Goal: Contribute content: Contribute content

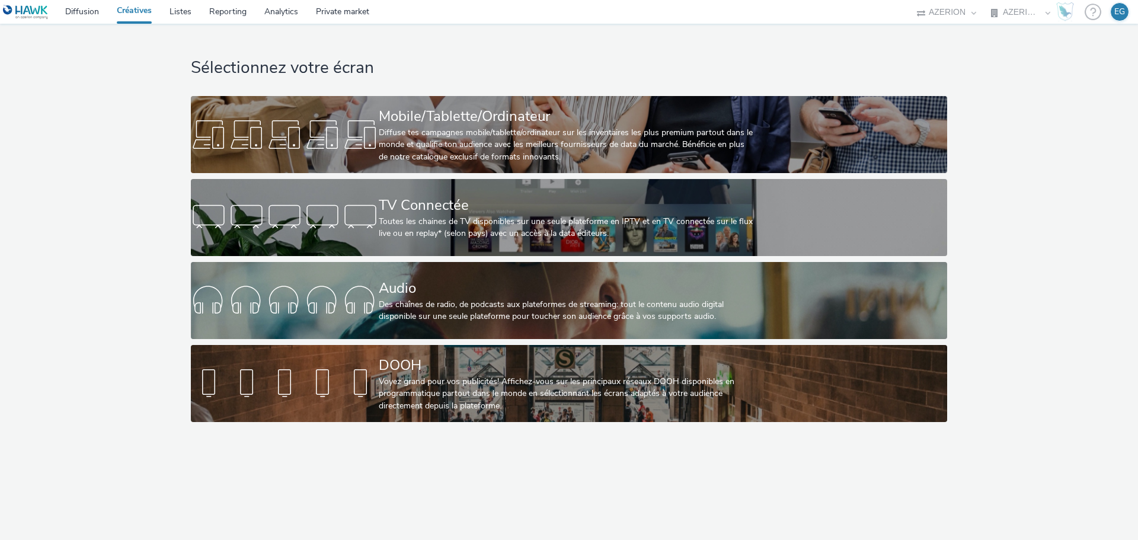
select select "79162ed7-0017-4339-93b0-3399b708648f"
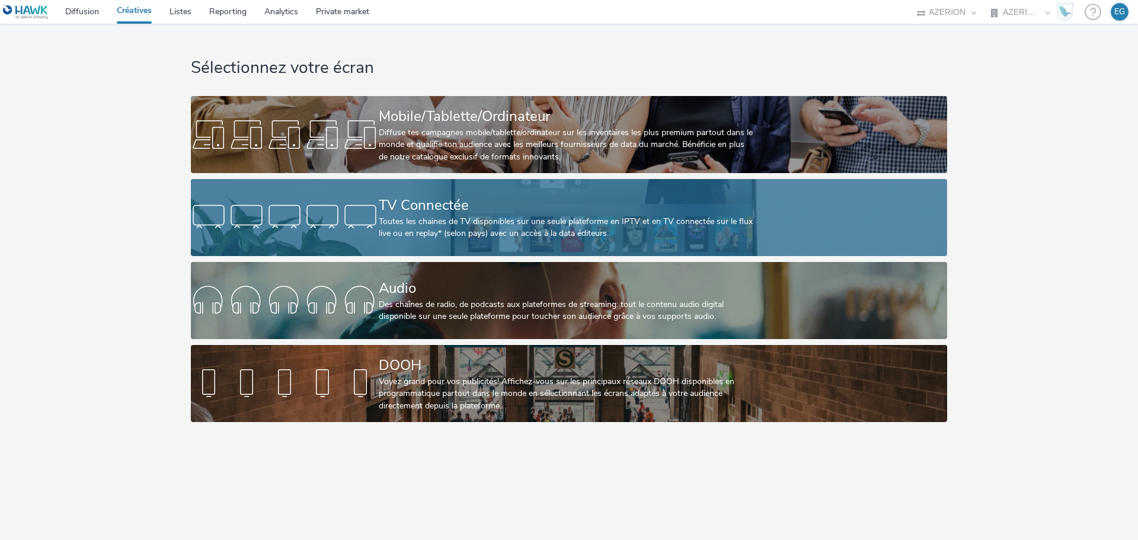
click at [449, 216] on div "Toutes les chaines de TV disponibles sur une seule plateforme en IPTV et en TV …" at bounding box center [567, 228] width 376 height 24
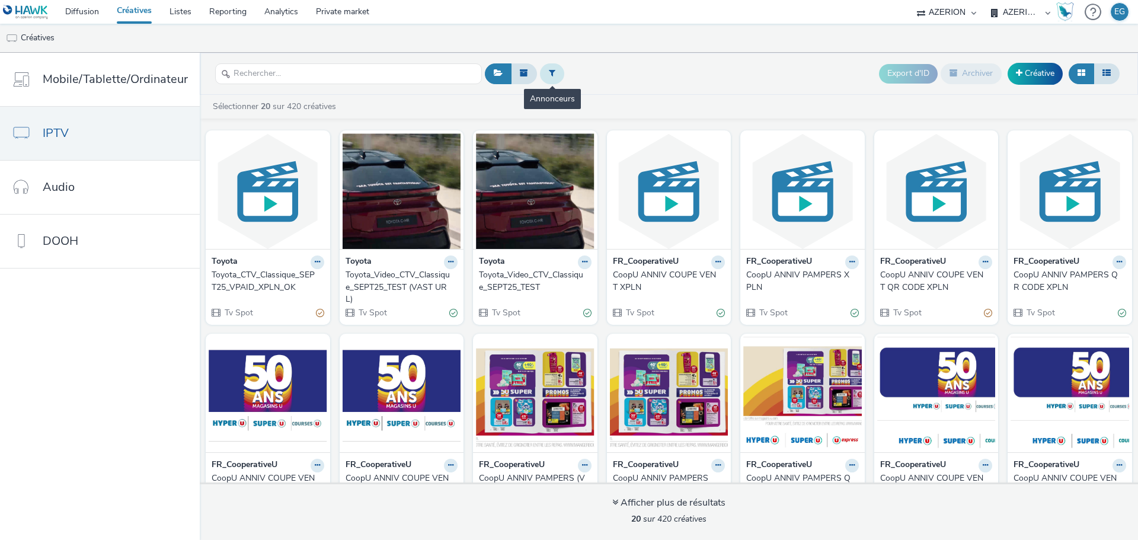
click at [555, 73] on button at bounding box center [552, 73] width 24 height 20
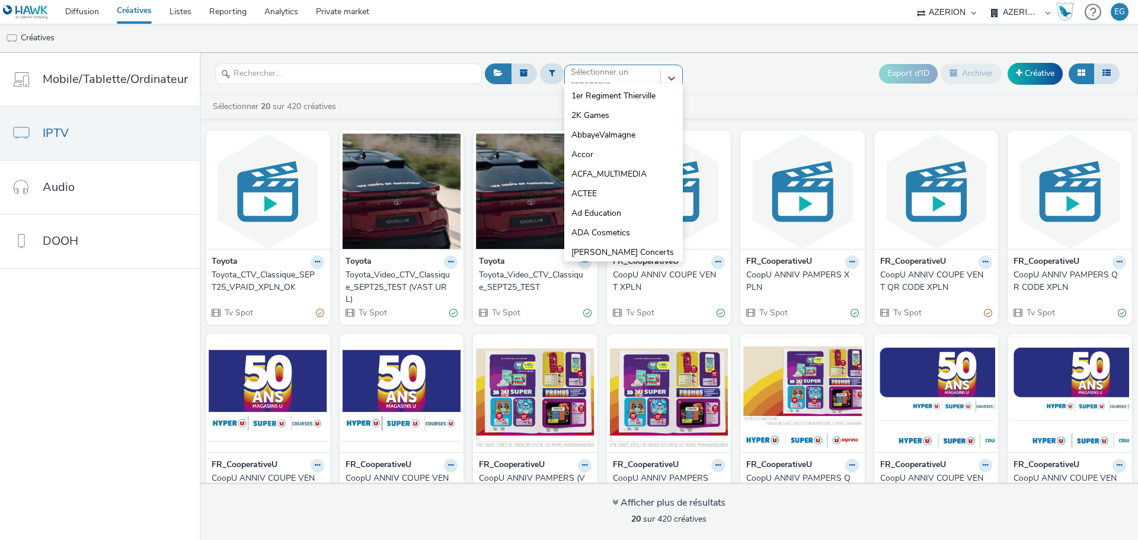
click at [598, 84] on div "option 1er Regiment Thierville focused, 1 of 10. 10 results available. Use Up a…" at bounding box center [623, 74] width 119 height 19
type input "eas"
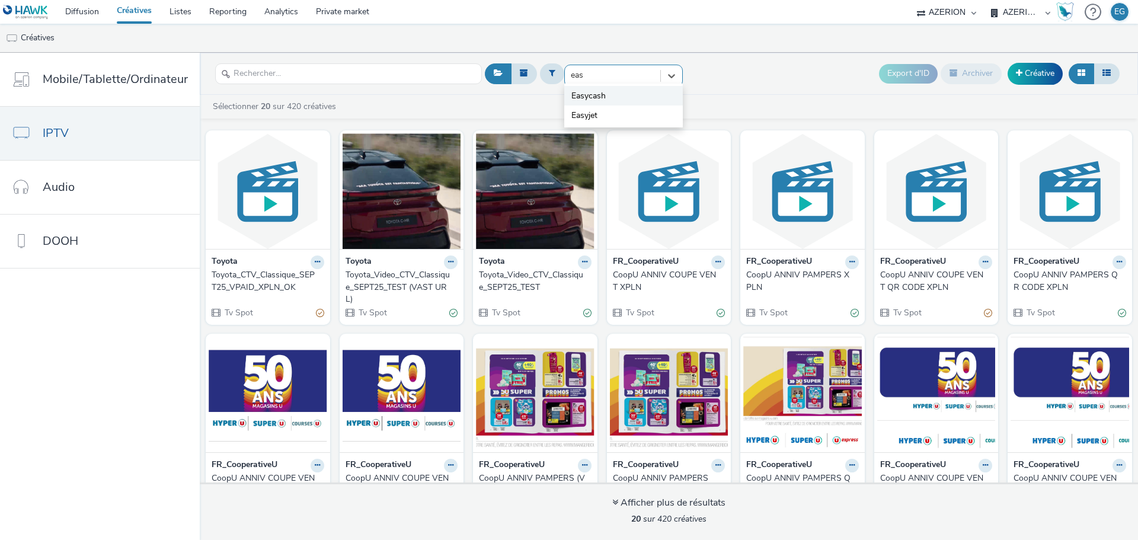
click at [606, 95] on li "Easycash" at bounding box center [623, 96] width 119 height 20
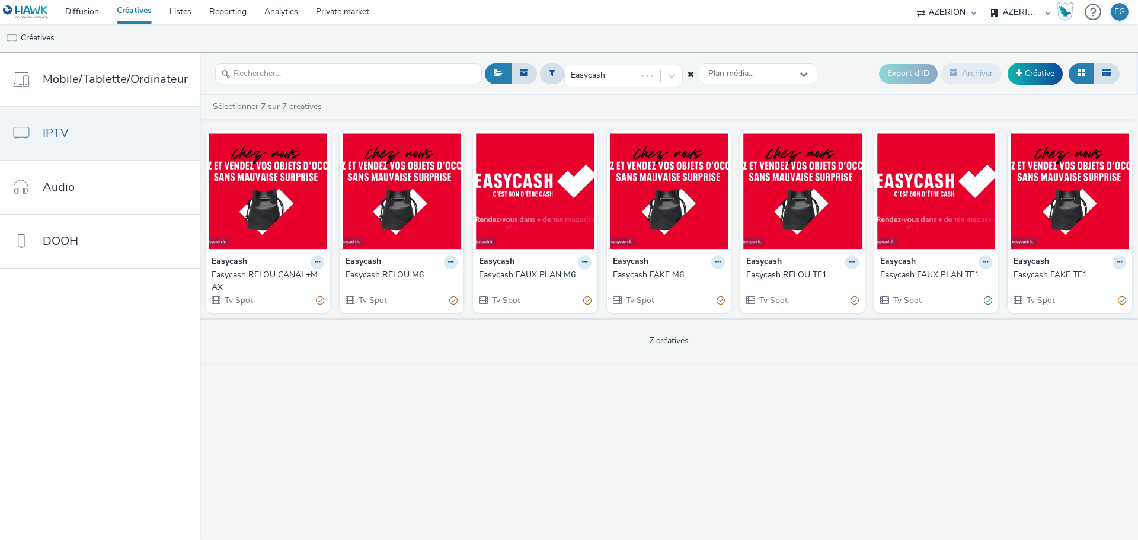
click at [261, 278] on div "Easycash RELOU CANAL+MAX" at bounding box center [266, 281] width 108 height 24
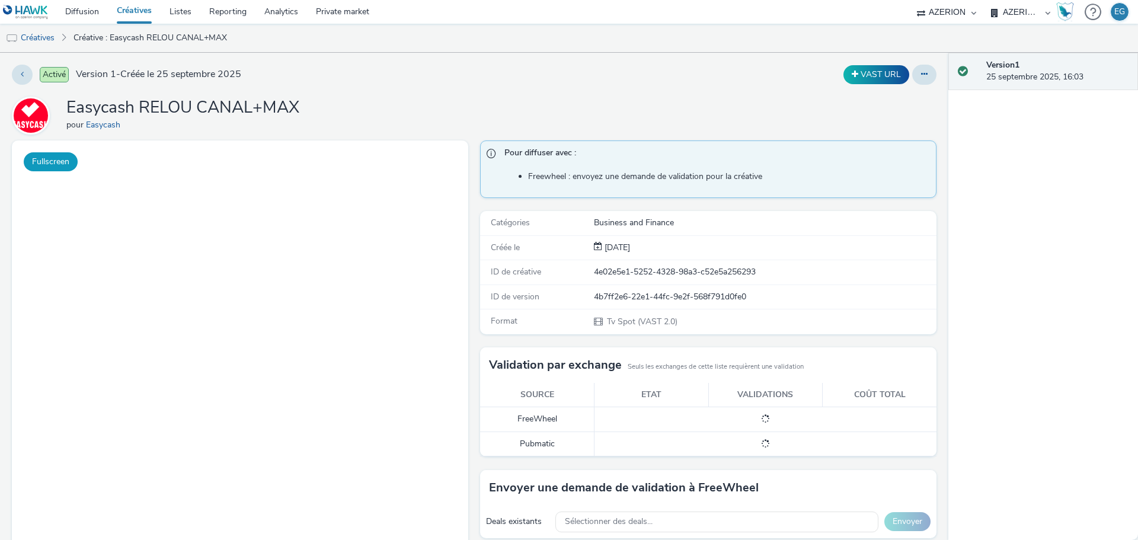
click at [54, 158] on button "Fullscreen" at bounding box center [51, 161] width 54 height 19
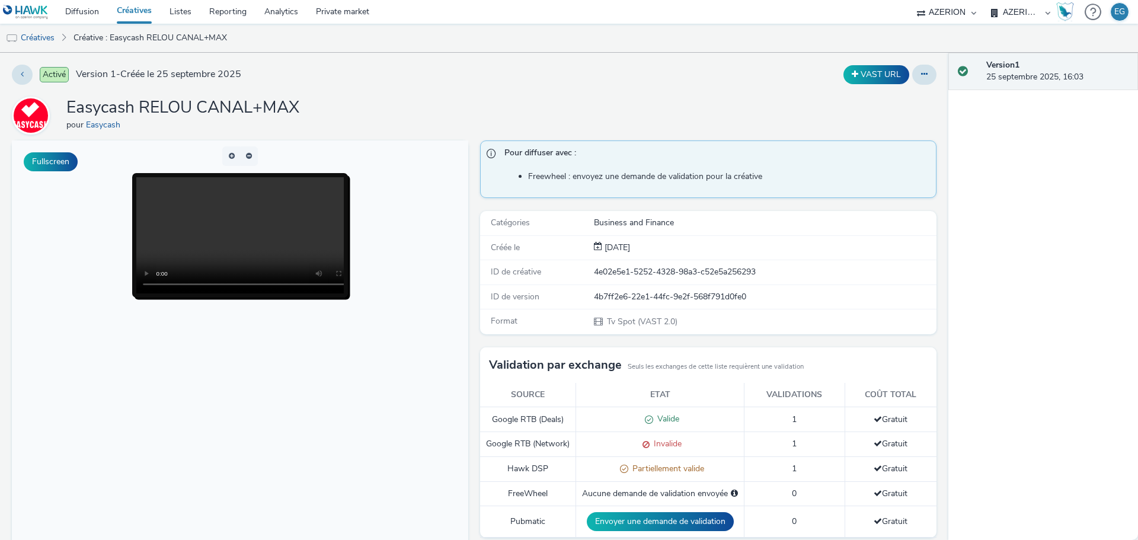
click at [135, 12] on link "Créatives" at bounding box center [134, 12] width 53 height 24
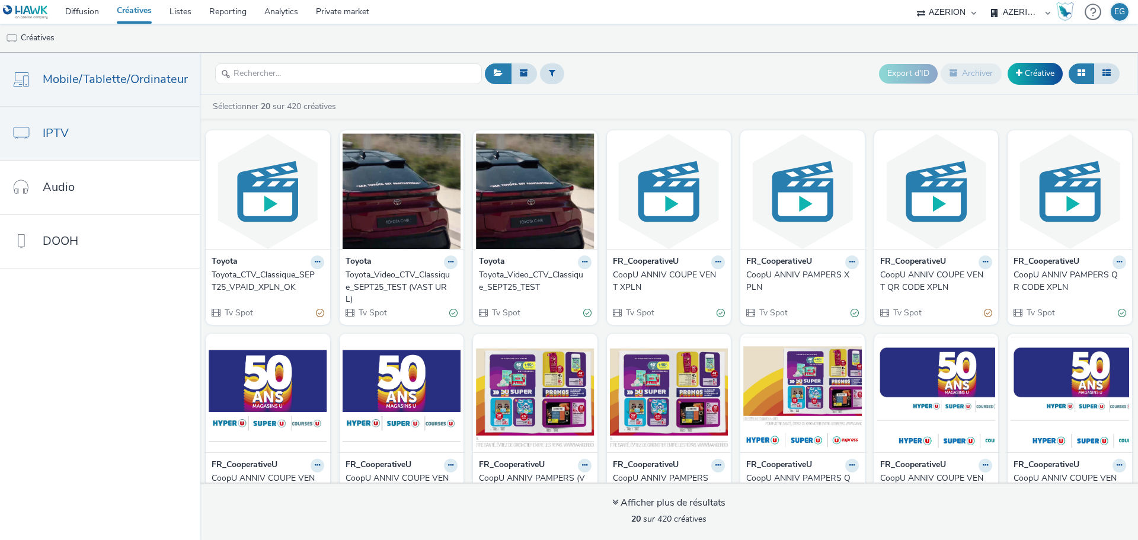
click at [74, 79] on span "Mobile/Tablette/Ordinateur" at bounding box center [115, 79] width 145 height 17
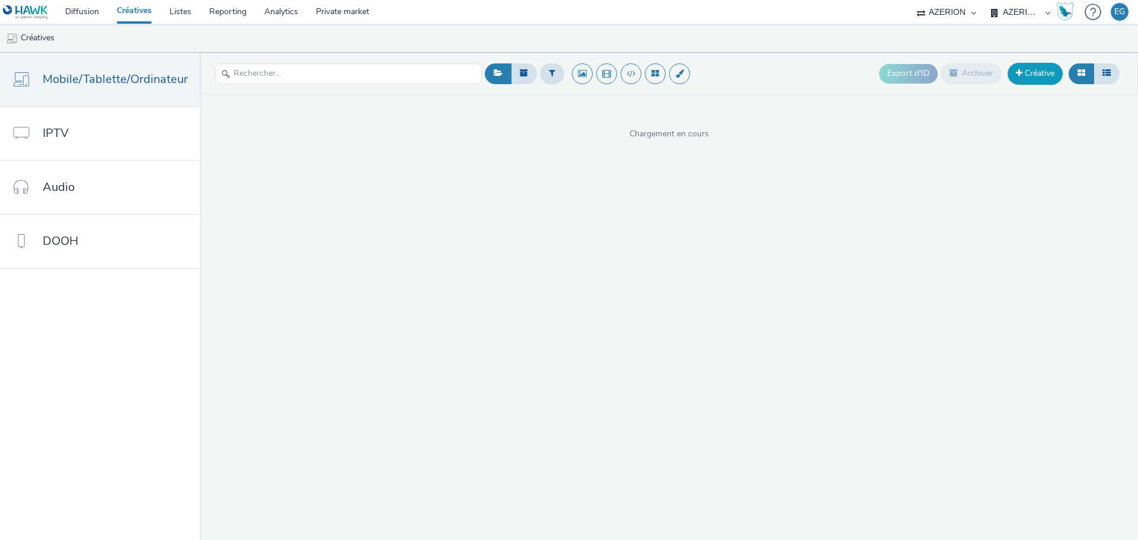
click at [1031, 71] on link "Créative" at bounding box center [1035, 73] width 55 height 21
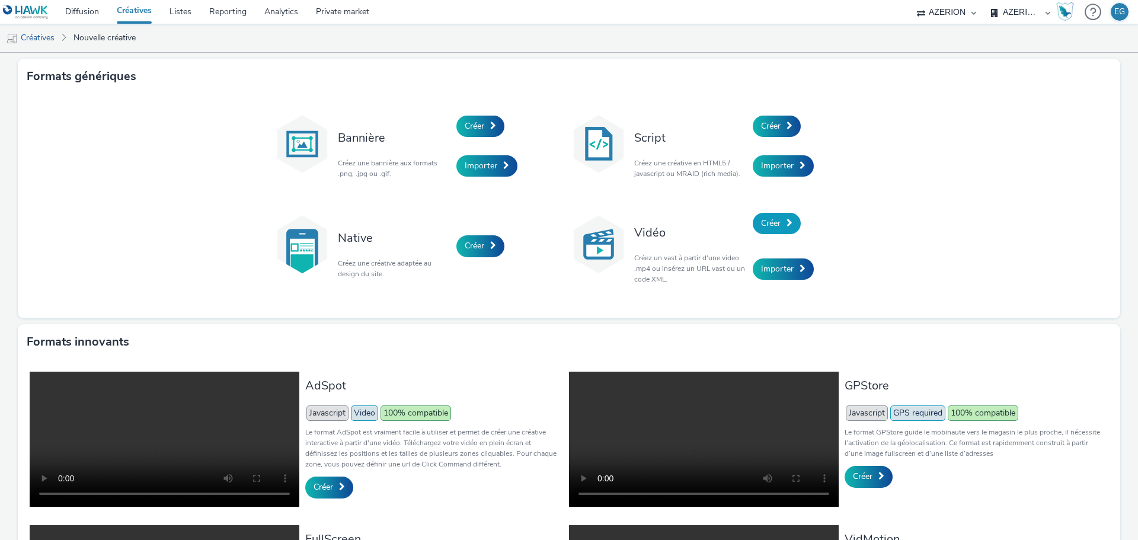
click at [771, 228] on span "Créer" at bounding box center [771, 223] width 20 height 11
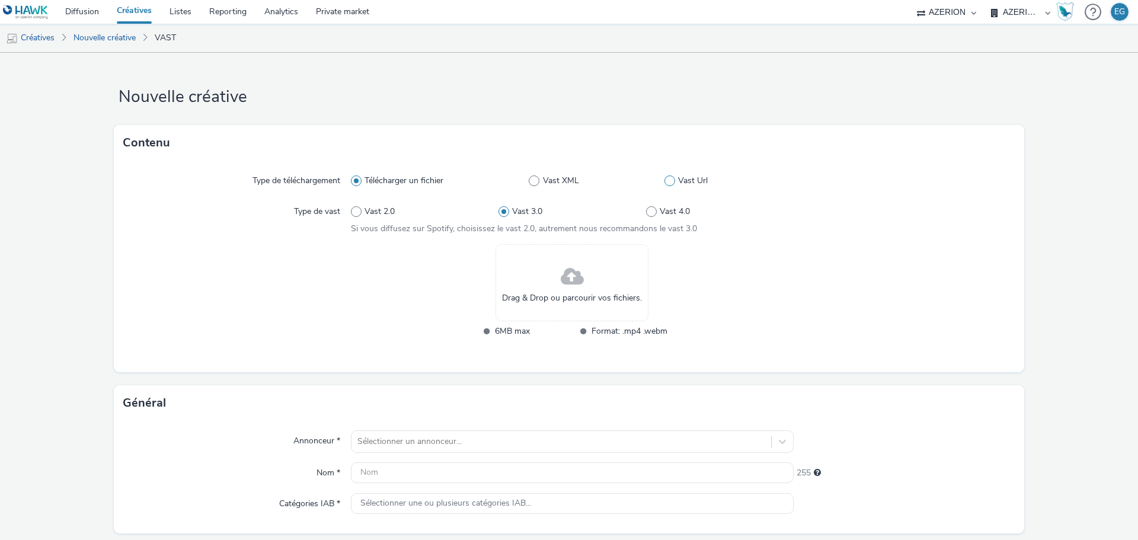
click at [670, 175] on label "Vast Url" at bounding box center [729, 181] width 129 height 12
click at [670, 177] on input "Vast Url" at bounding box center [669, 181] width 8 height 8
radio input "false"
radio input "true"
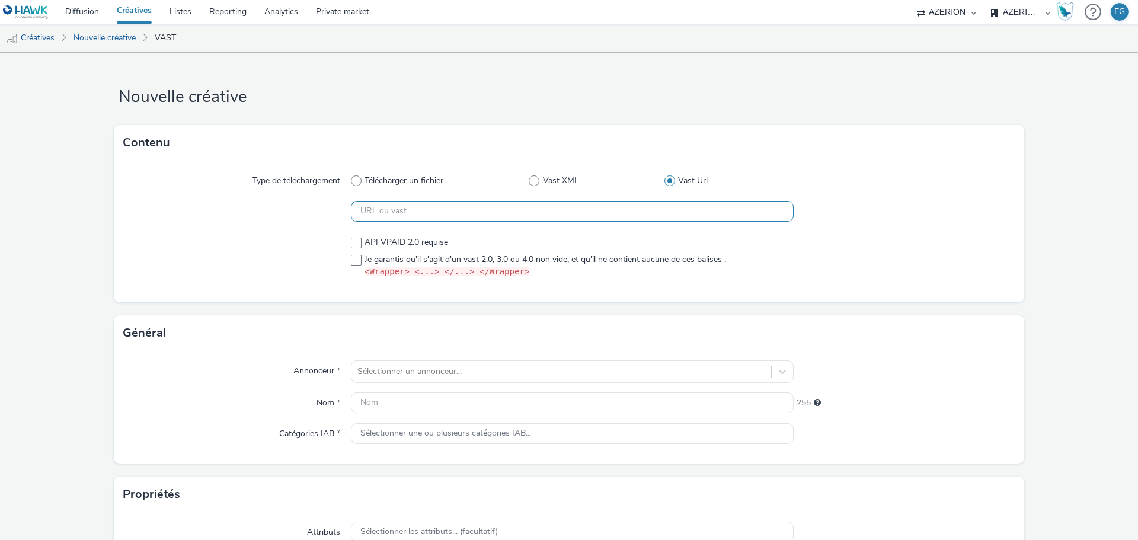
drag, startPoint x: 387, startPoint y: 219, endPoint x: 381, endPoint y: 226, distance: 8.9
click at [387, 219] on input "text" at bounding box center [572, 211] width 443 height 21
paste input "https://[DOMAIN_NAME]/v2/2641945/89904170?mon=89904171&omidPartner=[OMIDPARTNER…"
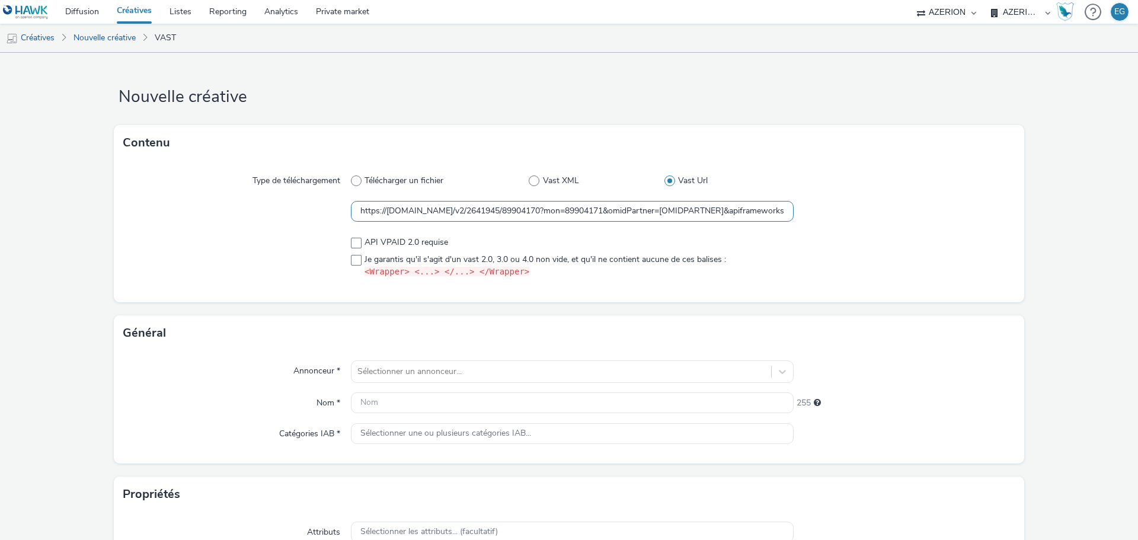
scroll to position [0, 781]
type input "https://[DOMAIN_NAME]/v2/2641945/89904170?mon=89904171&omidPartner=[OMIDPARTNER…"
click at [347, 258] on div at bounding box center [237, 257] width 228 height 51
drag, startPoint x: 253, startPoint y: 266, endPoint x: 295, endPoint y: 266, distance: 42.1
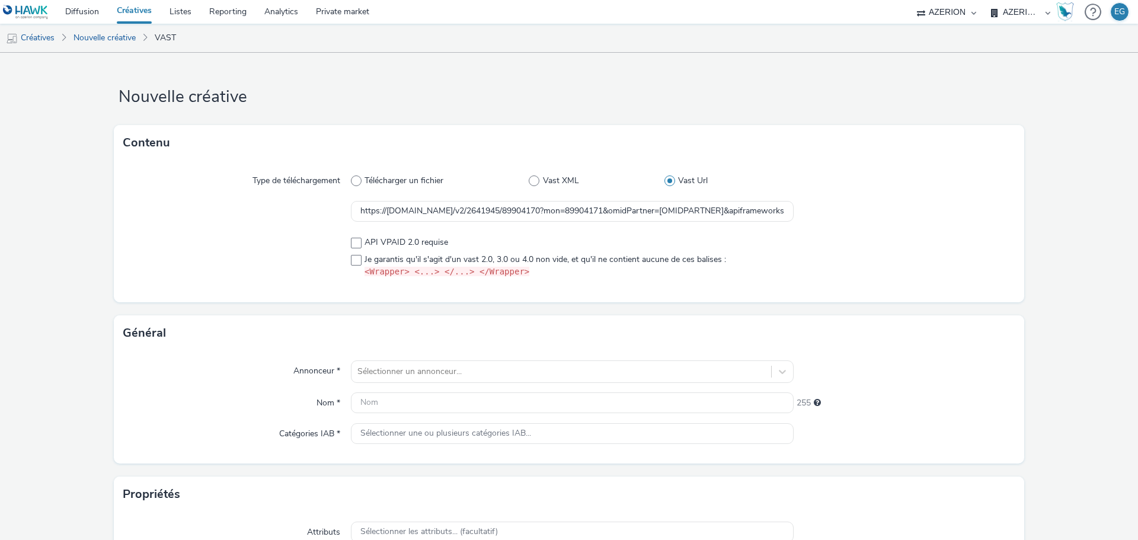
click at [253, 266] on div at bounding box center [237, 257] width 228 height 51
click at [352, 260] on span at bounding box center [356, 260] width 11 height 11
checkbox input "true"
click at [397, 369] on div "Sélectionner un annonceur..." at bounding box center [572, 371] width 443 height 23
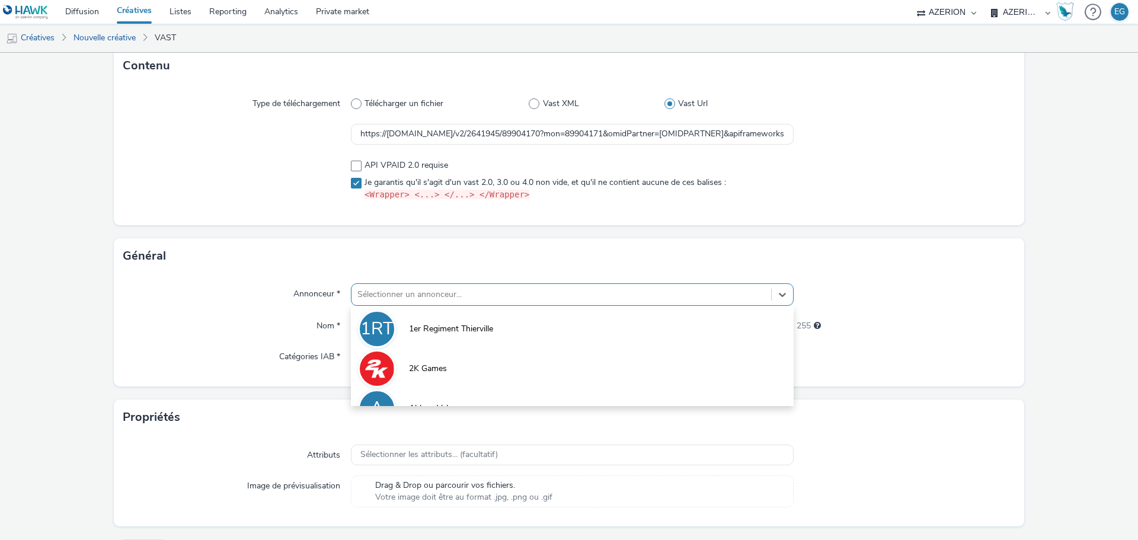
scroll to position [78, 0]
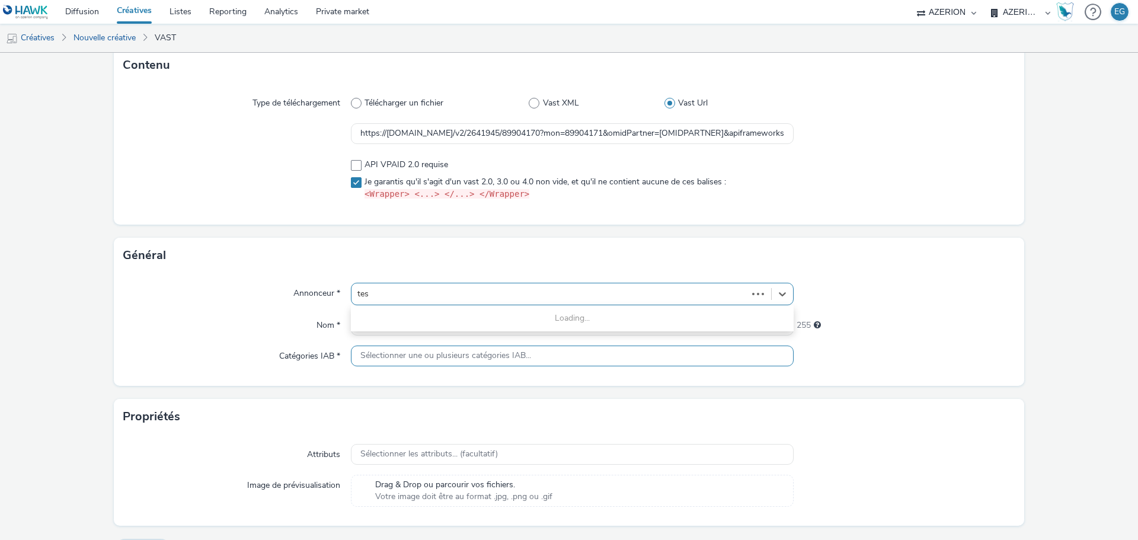
type input "test"
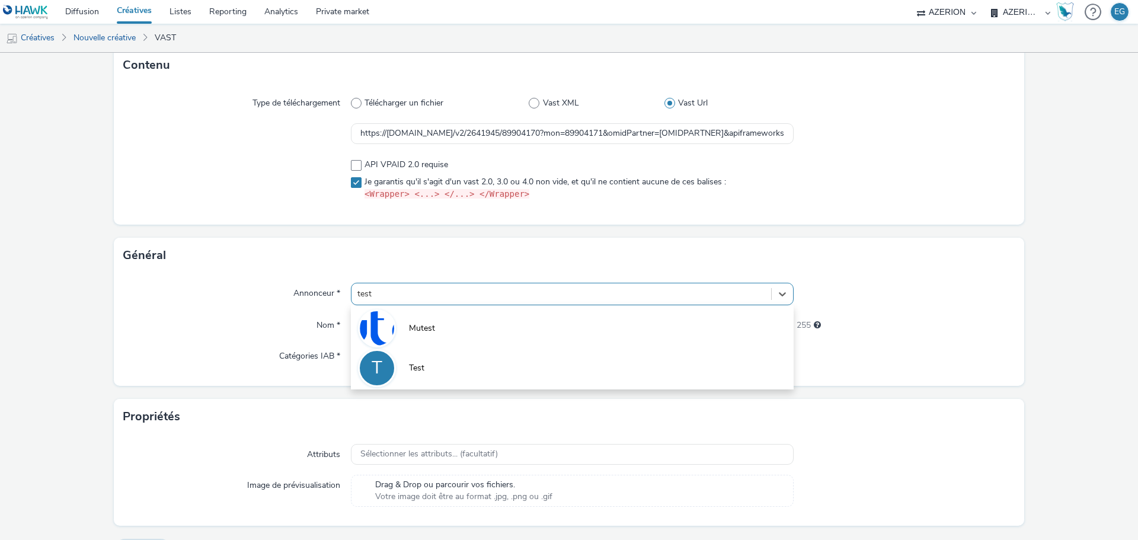
drag, startPoint x: 428, startPoint y: 328, endPoint x: 246, endPoint y: 331, distance: 182.0
click at [246, 331] on div "Annonceur * option Test focused, 18 of 20. 2 results available for search term …" at bounding box center [569, 329] width 911 height 113
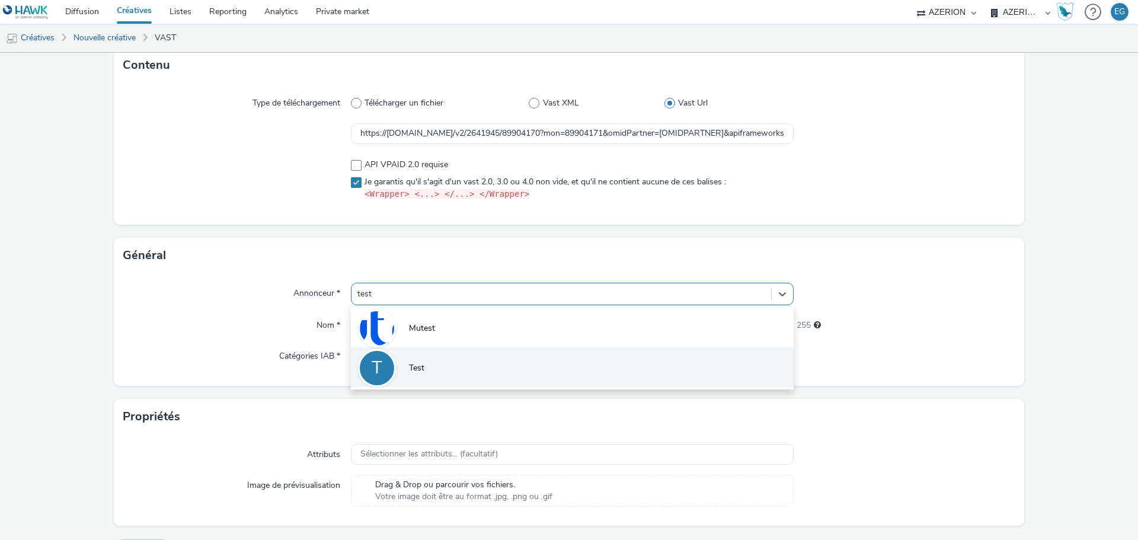
click at [480, 382] on li "T Test" at bounding box center [572, 367] width 443 height 40
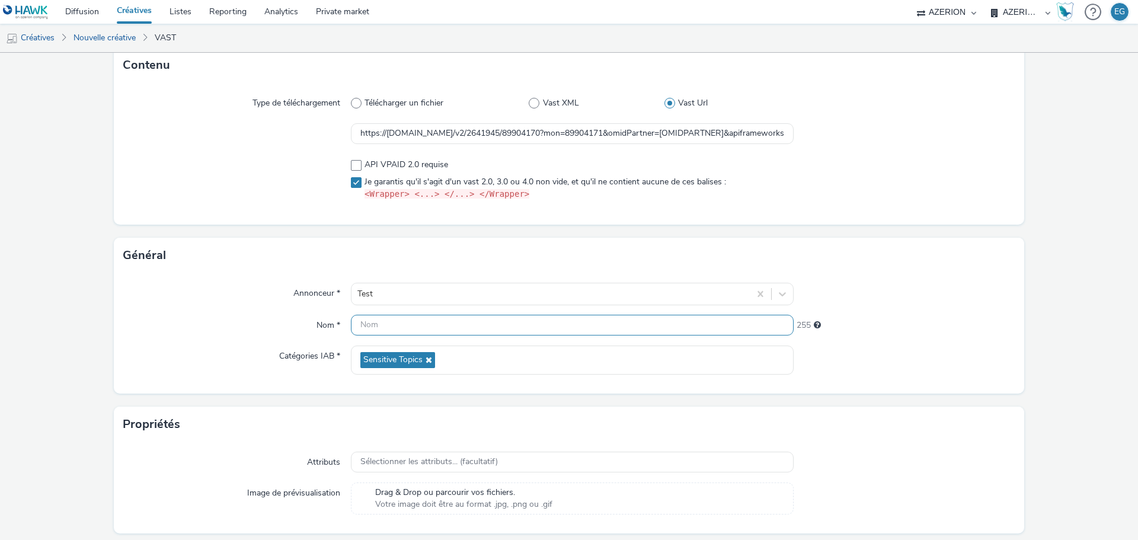
click at [371, 324] on input "text" at bounding box center [572, 325] width 443 height 21
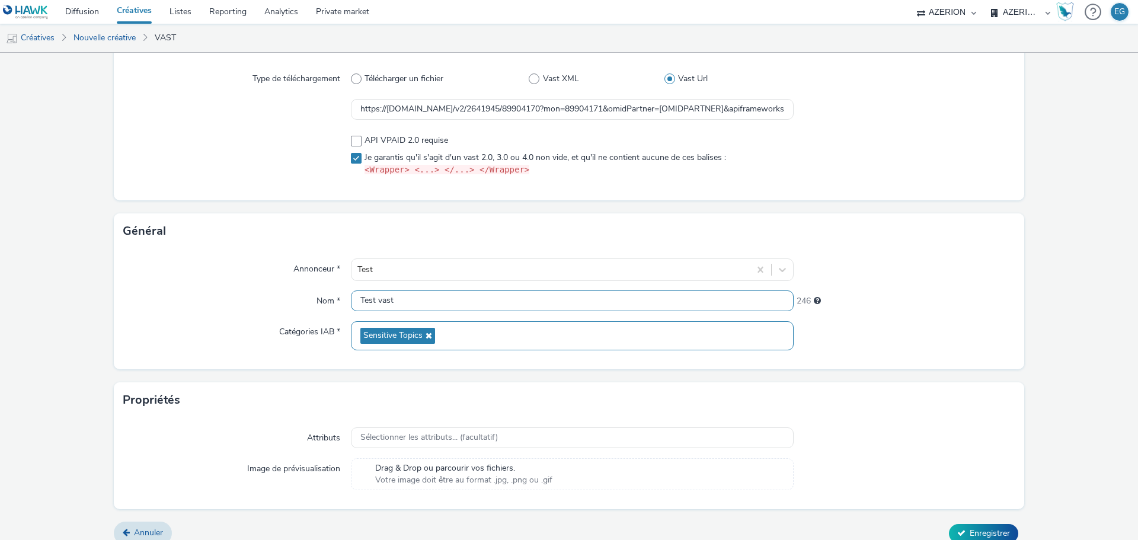
scroll to position [115, 0]
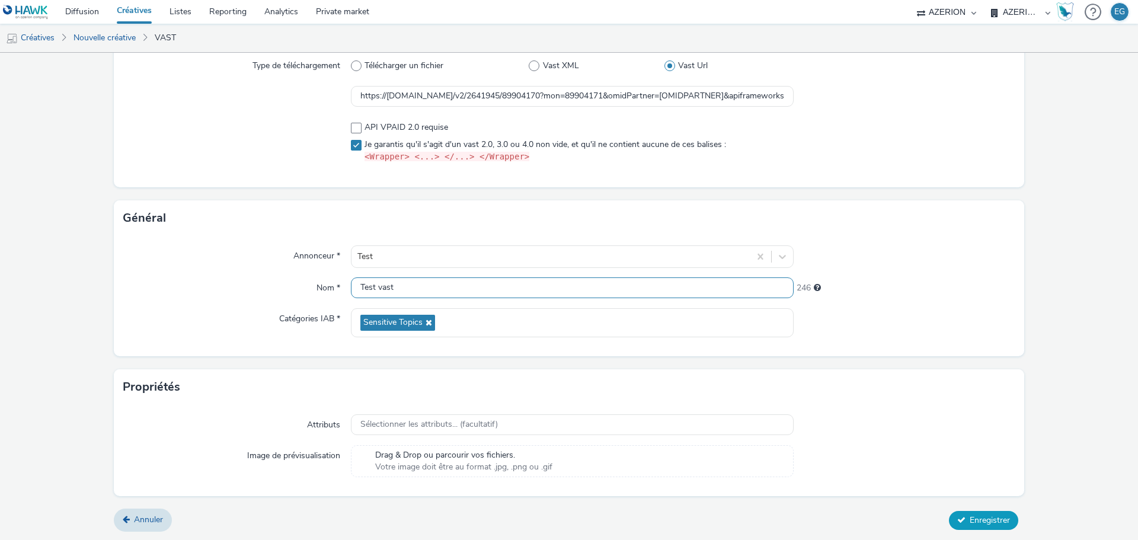
type input "Test vast"
click at [970, 525] on span "Enregistrer" at bounding box center [990, 520] width 40 height 11
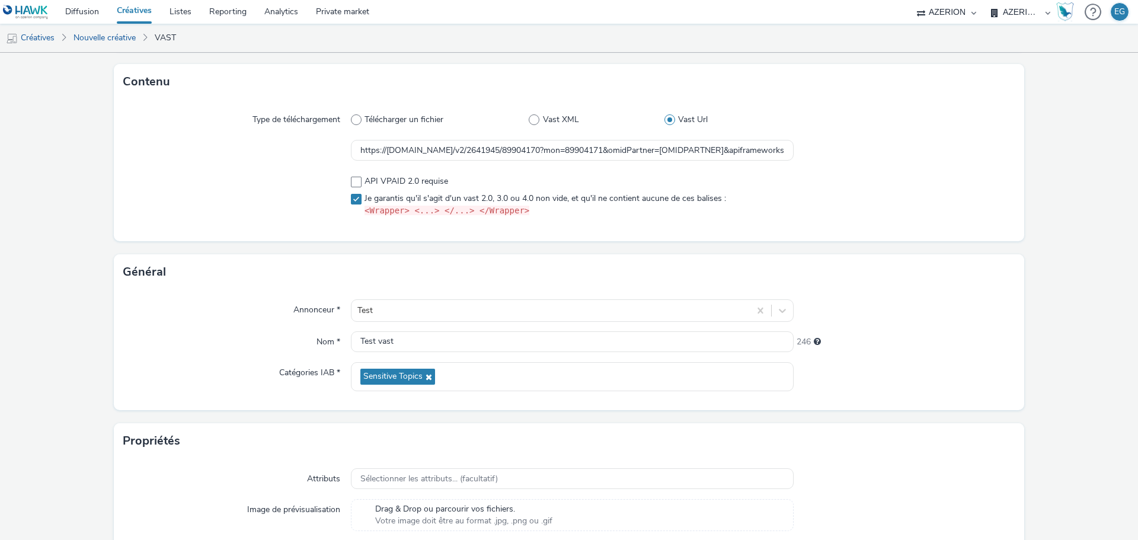
scroll to position [0, 0]
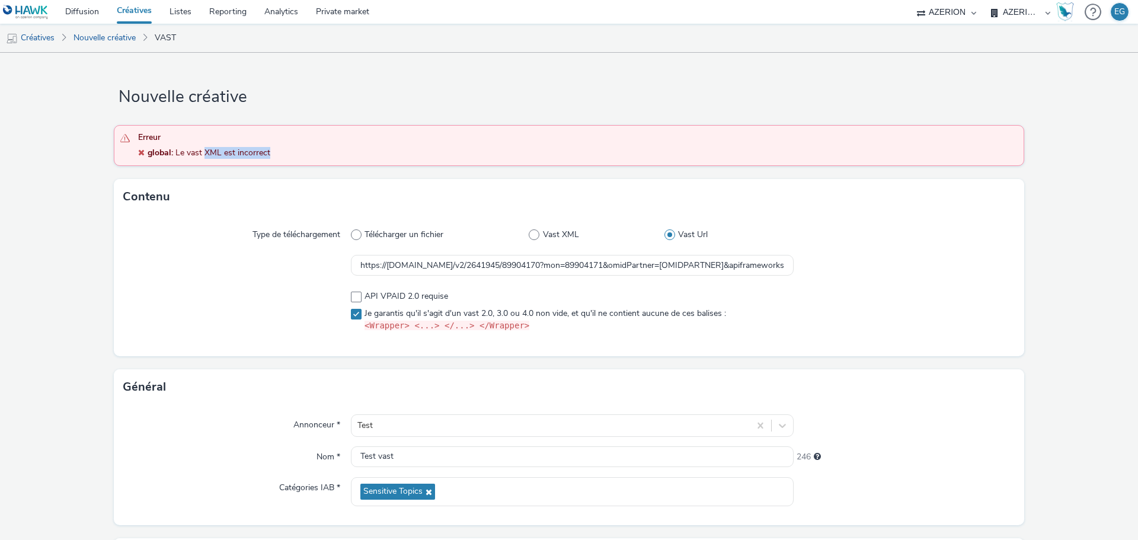
drag, startPoint x: 298, startPoint y: 154, endPoint x: 183, endPoint y: 155, distance: 115.0
click at [183, 155] on div "global : Le vast XML est incorrect" at bounding box center [578, 153] width 880 height 12
click at [183, 155] on span "Le vast XML est incorrect" at bounding box center [221, 152] width 97 height 11
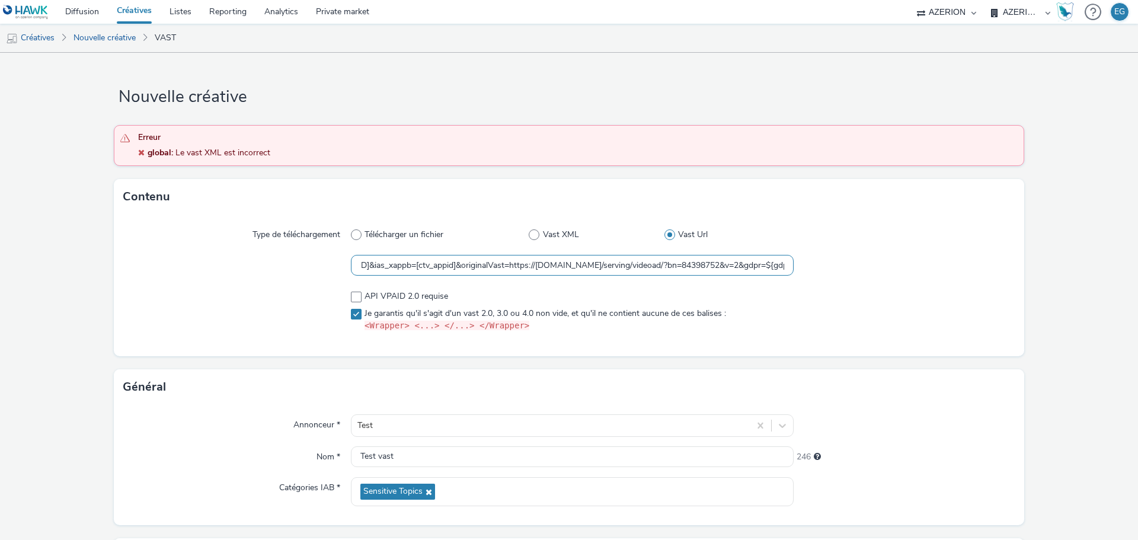
scroll to position [0, 781]
drag, startPoint x: 357, startPoint y: 264, endPoint x: 989, endPoint y: 280, distance: 632.1
click at [989, 280] on div "Type de téléchargement Télécharger un fichier Vast XML Vast Url https://[DOMAIN…" at bounding box center [569, 286] width 911 height 142
click at [901, 261] on div at bounding box center [905, 265] width 222 height 21
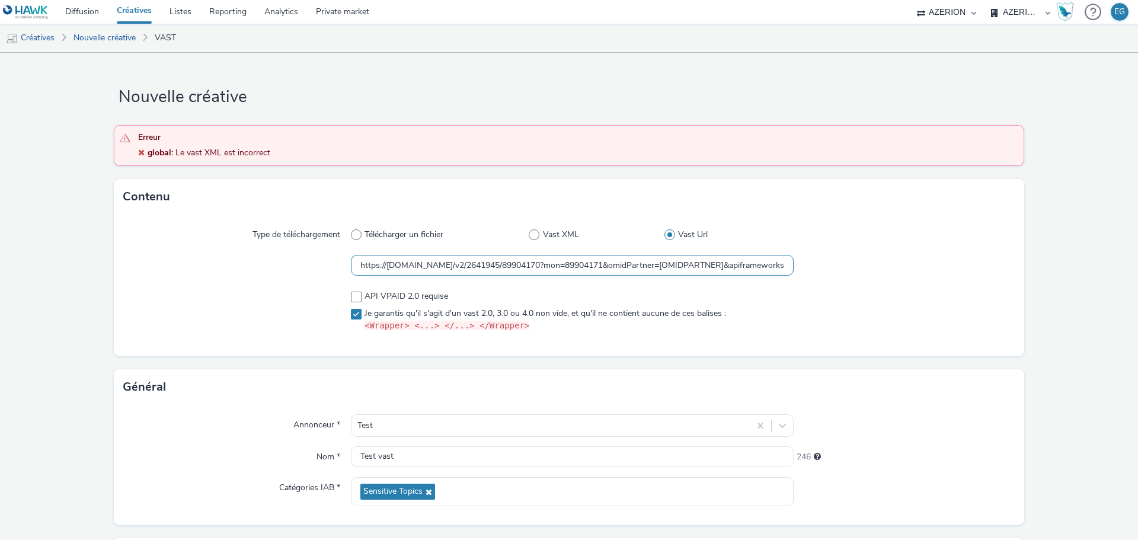
click at [568, 267] on input "https://[DOMAIN_NAME]/v2/2641945/89904170?mon=89904171&omidPartner=[OMIDPARTNER…" at bounding box center [572, 265] width 443 height 21
click at [563, 267] on input "https://[DOMAIN_NAME]/v2/2641945/89904170?mon=89904171&omidPartner=[OMIDPARTNER…" at bounding box center [572, 265] width 443 height 21
click at [479, 267] on input "https://[DOMAIN_NAME]/v2/2641945/89904170?mon=89904171&omidPartner=[OMIDPARTNER…" at bounding box center [572, 265] width 443 height 21
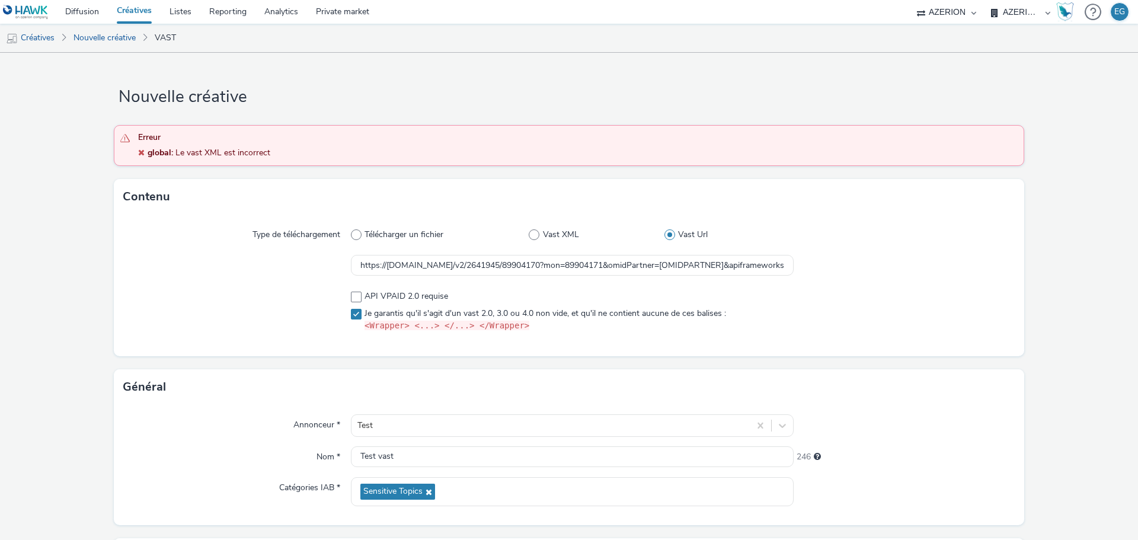
click at [928, 270] on div at bounding box center [905, 265] width 222 height 21
drag, startPoint x: 557, startPoint y: 257, endPoint x: 1138, endPoint y: 254, distance: 580.4
click at [1138, 254] on div "Nouvelle créative Erreur global : Le vast XML est incorrect Contenu Type de tél…" at bounding box center [569, 296] width 1138 height 487
click at [925, 288] on div at bounding box center [905, 311] width 222 height 51
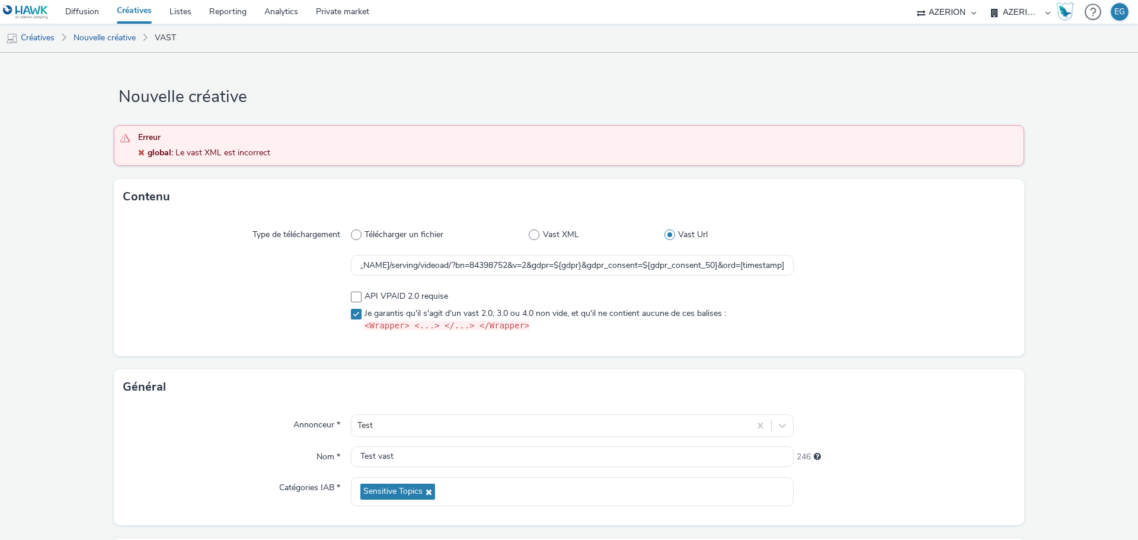
scroll to position [0, 0]
drag, startPoint x: 424, startPoint y: 255, endPoint x: 445, endPoint y: 264, distance: 22.6
click at [428, 256] on input "https://[DOMAIN_NAME]/v2/2641945/89904170?mon=89904171&omidPartner=[OMIDPARTNER…" at bounding box center [572, 265] width 443 height 21
drag, startPoint x: 707, startPoint y: 265, endPoint x: 1034, endPoint y: 264, distance: 327.2
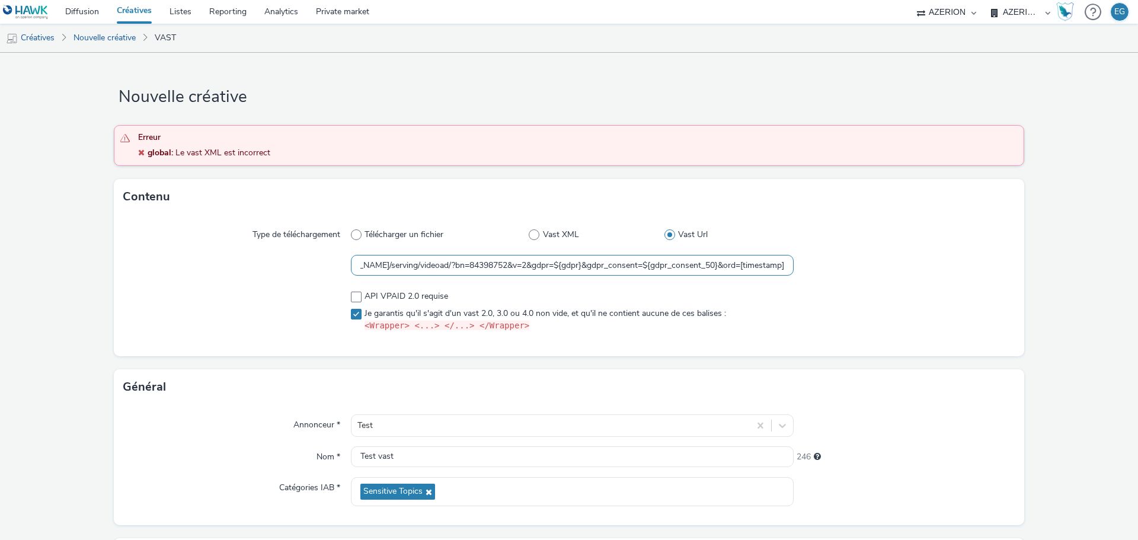
click at [1034, 264] on form "Nouvelle créative Erreur global : Le vast XML est incorrect Contenu Type de tél…" at bounding box center [569, 381] width 1138 height 657
click at [724, 269] on input "https://[DOMAIN_NAME]/v2/2641945/89904170?mon=89904171&omidPartner=[OMIDPARTNER…" at bounding box center [572, 265] width 443 height 21
drag, startPoint x: 711, startPoint y: 269, endPoint x: 520, endPoint y: 265, distance: 190.9
click at [520, 265] on input "https://[DOMAIN_NAME]/v2/2641945/89904170?mon=89904171&omidPartner=[OMIDPARTNER…" at bounding box center [572, 265] width 443 height 21
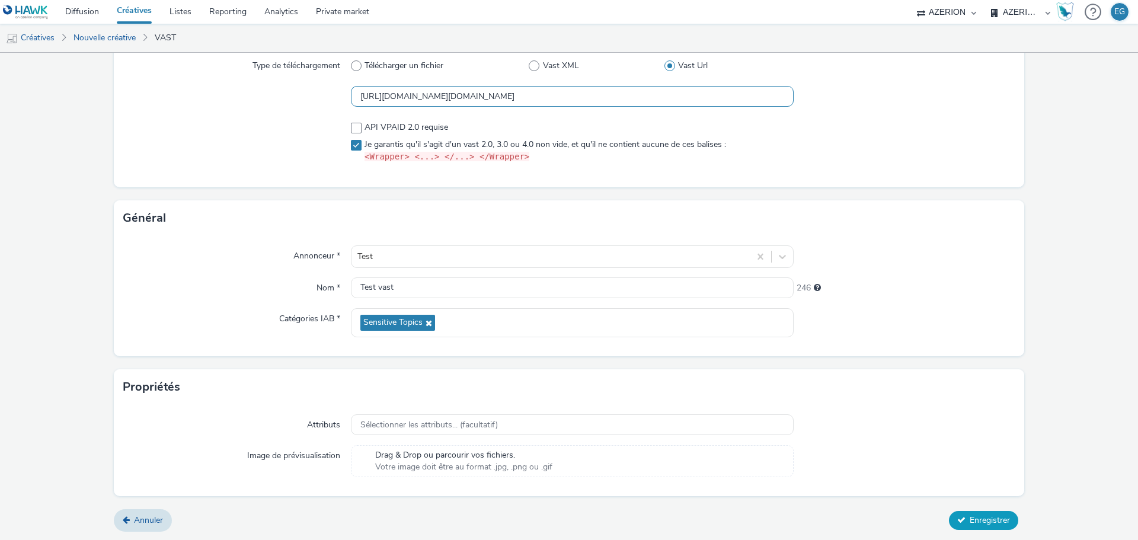
type input "[URL][DOMAIN_NAME][DOMAIN_NAME]"
click at [994, 523] on span "Enregistrer" at bounding box center [990, 520] width 40 height 11
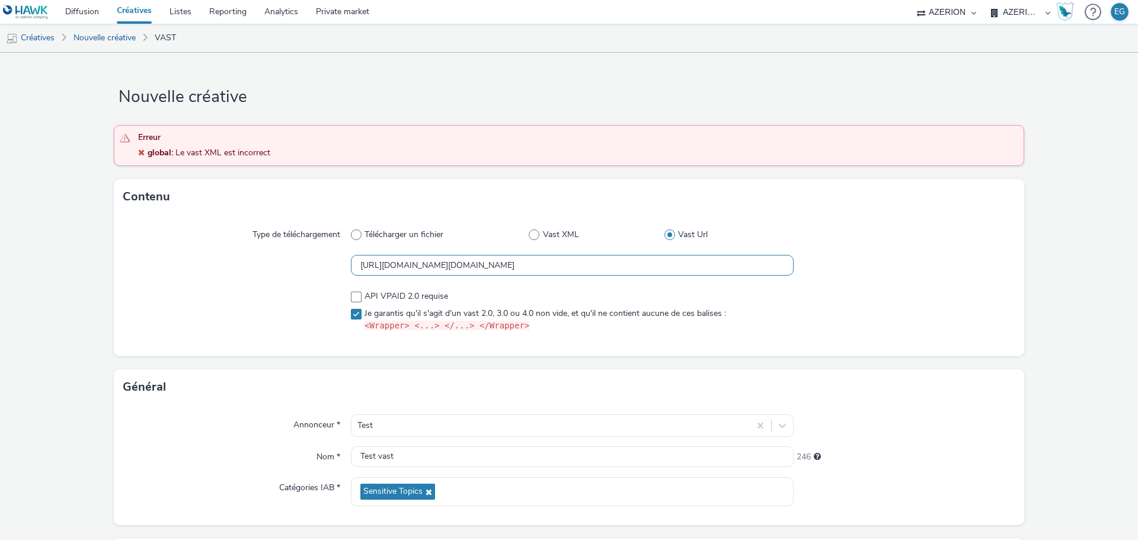
scroll to position [0, 276]
drag, startPoint x: 707, startPoint y: 269, endPoint x: 669, endPoint y: 269, distance: 37.9
click at [669, 269] on input "[URL][DOMAIN_NAME][DOMAIN_NAME]" at bounding box center [572, 265] width 443 height 21
click at [648, 268] on input "[URL][DOMAIN_NAME][DOMAIN_NAME]" at bounding box center [572, 265] width 443 height 21
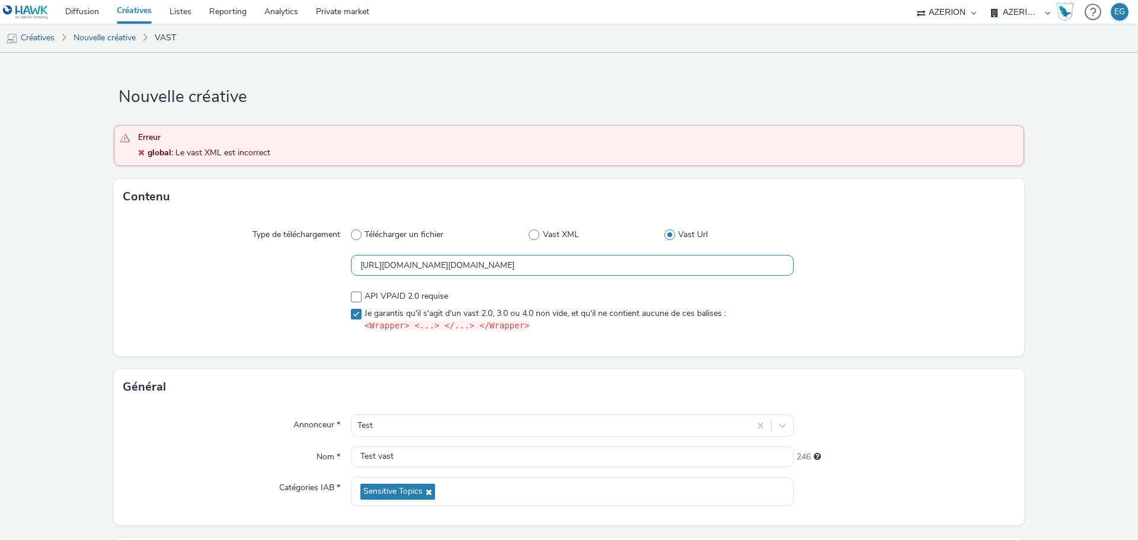
drag, startPoint x: 672, startPoint y: 263, endPoint x: 762, endPoint y: 267, distance: 90.2
click at [762, 267] on input "[URL][DOMAIN_NAME][DOMAIN_NAME]" at bounding box center [572, 265] width 443 height 21
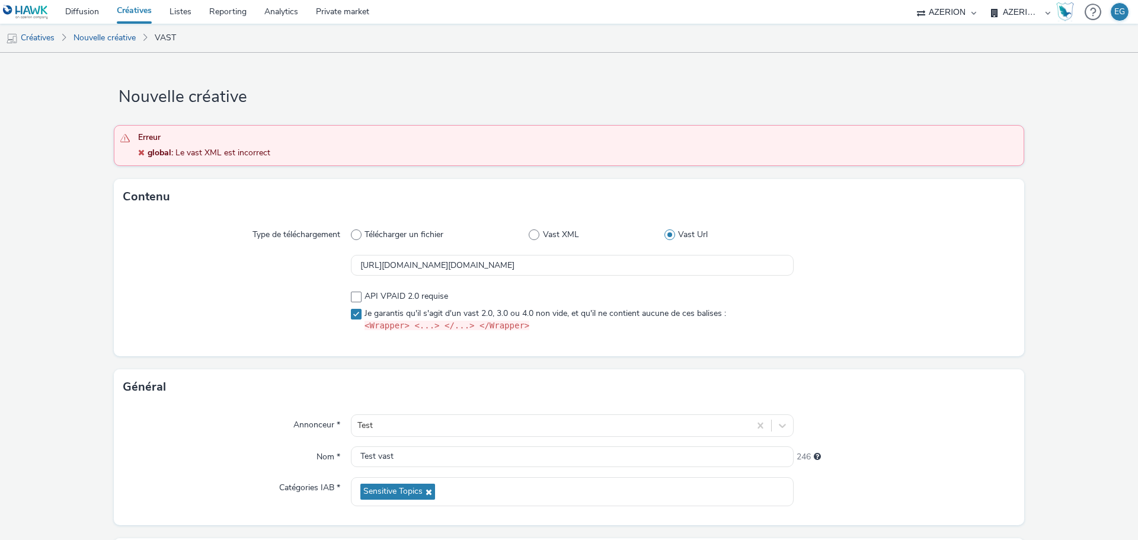
click at [912, 285] on div "Type de téléchargement Télécharger un fichier Vast XML Vast Url [URL][DOMAIN_NA…" at bounding box center [569, 286] width 911 height 142
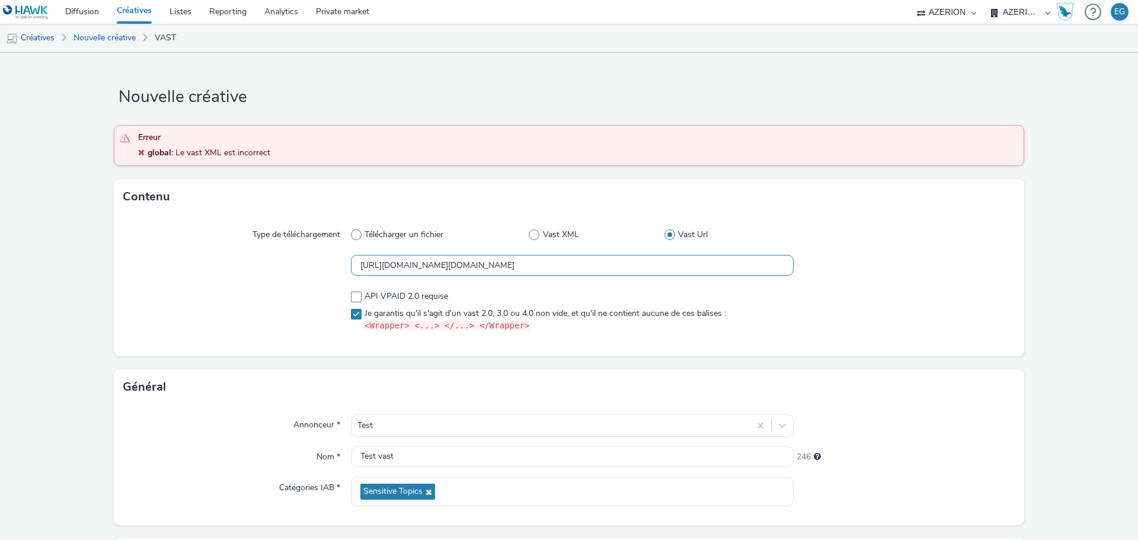
scroll to position [0, 322]
drag, startPoint x: 699, startPoint y: 265, endPoint x: 711, endPoint y: 266, distance: 11.9
click at [711, 266] on input "[URL][DOMAIN_NAME][DOMAIN_NAME]" at bounding box center [572, 265] width 443 height 21
click at [676, 269] on input "[URL][DOMAIN_NAME][DOMAIN_NAME]" at bounding box center [572, 265] width 443 height 21
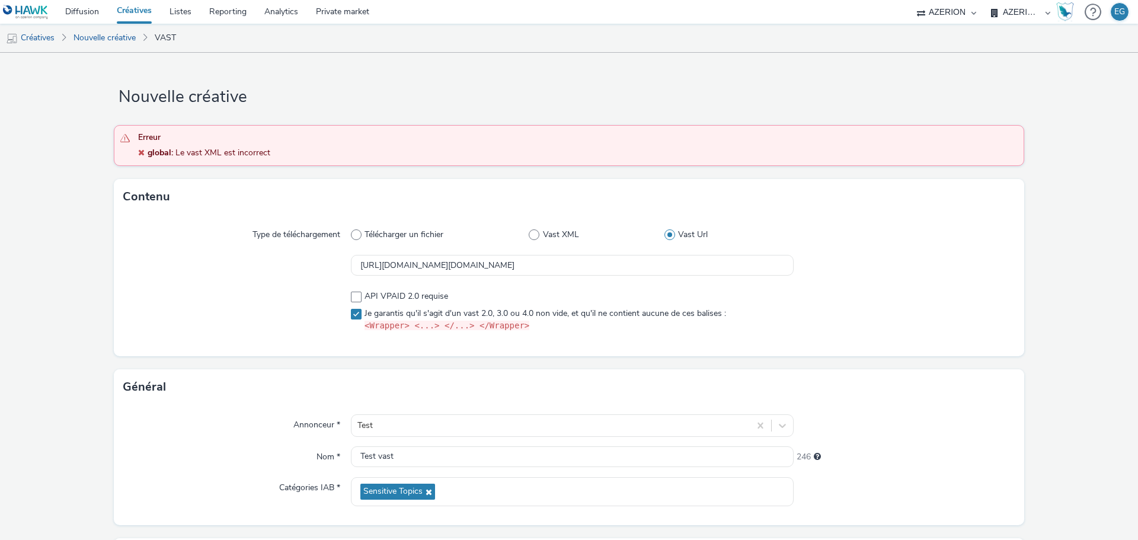
drag, startPoint x: 531, startPoint y: 100, endPoint x: 525, endPoint y: 74, distance: 26.9
click at [531, 98] on h1 "Nouvelle créative" at bounding box center [569, 97] width 911 height 23
